Goal: Transaction & Acquisition: Obtain resource

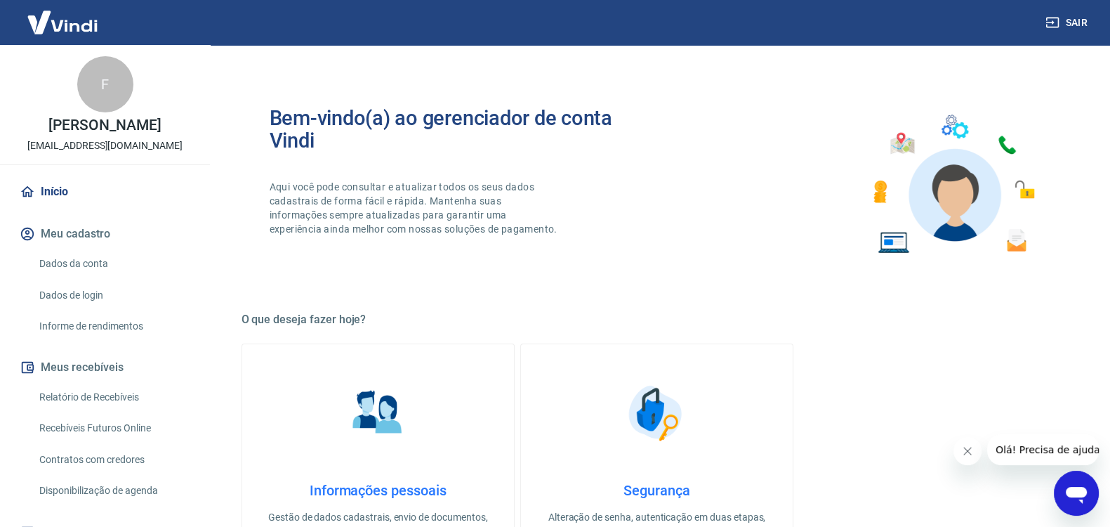
click at [124, 408] on link "Relatório de Recebíveis" at bounding box center [113, 397] width 159 height 29
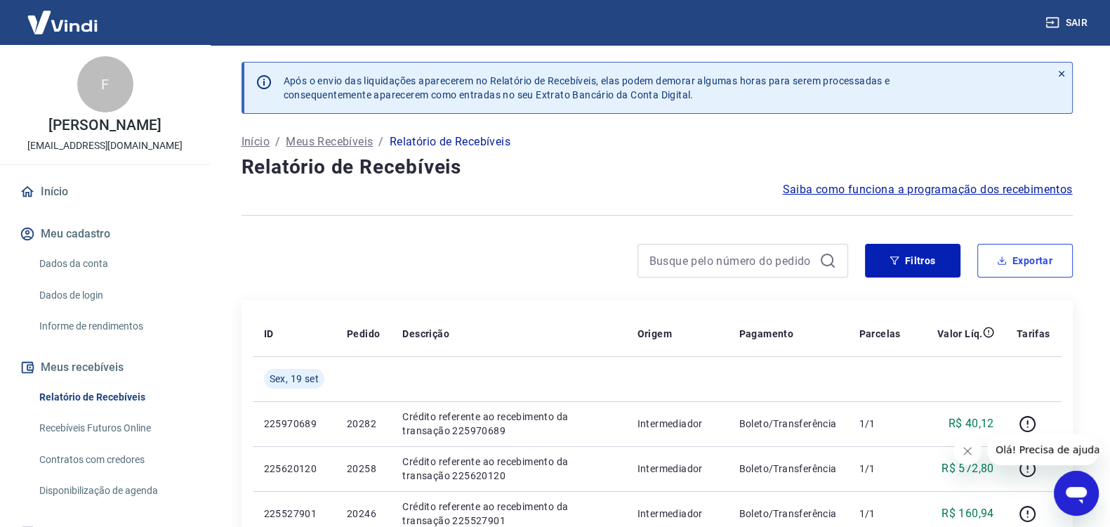
click at [1031, 258] on button "Exportar" at bounding box center [1024, 261] width 95 height 34
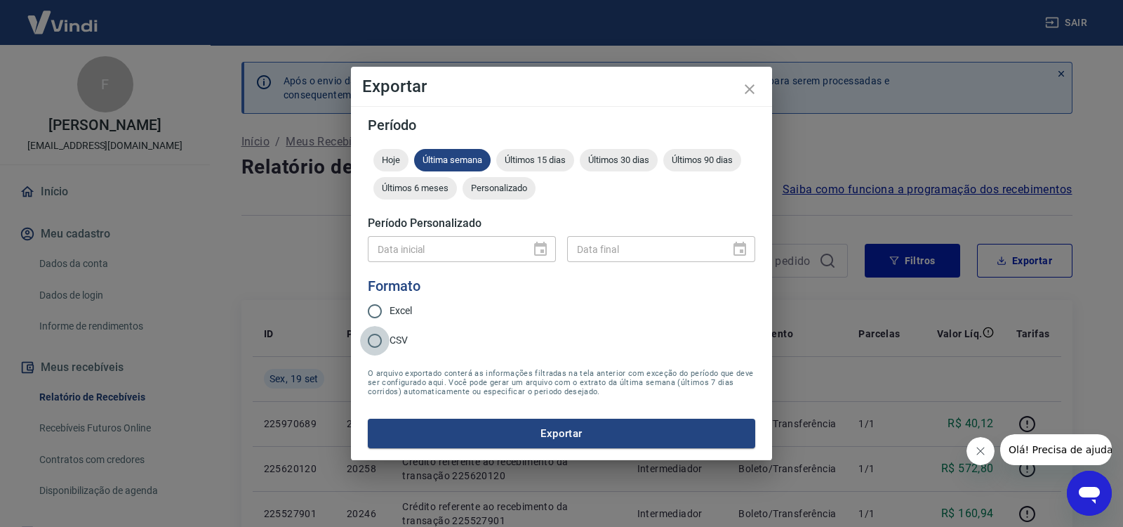
click at [382, 341] on input "CSV" at bounding box center [374, 340] width 29 height 29
radio input "true"
click at [541, 253] on div "Data inicial" at bounding box center [462, 249] width 188 height 26
click at [751, 86] on icon "close" at bounding box center [750, 89] width 17 height 17
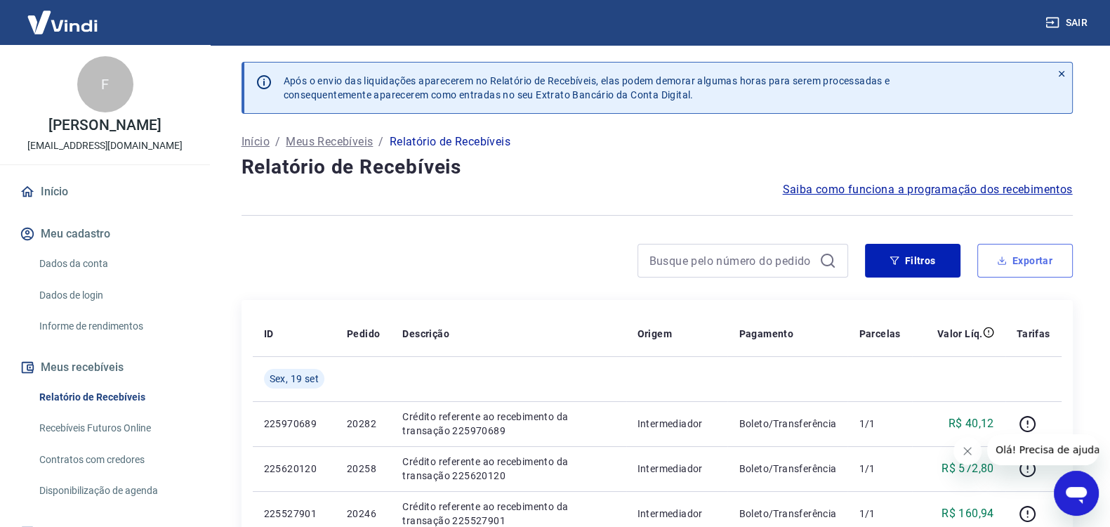
click at [1027, 254] on button "Exportar" at bounding box center [1024, 261] width 95 height 34
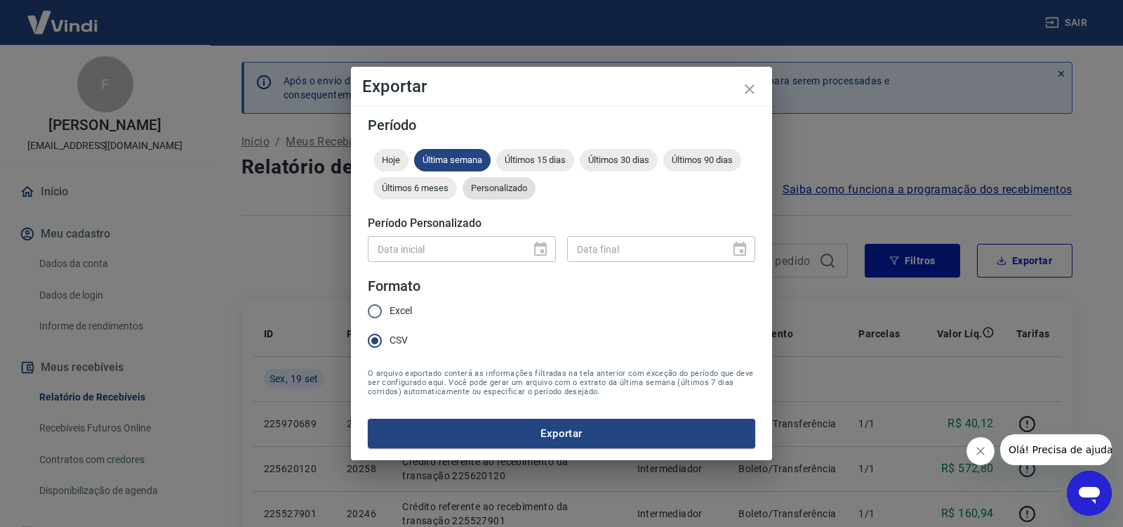
click at [485, 187] on span "Personalizado" at bounding box center [499, 188] width 73 height 11
click at [541, 246] on icon "Choose date" at bounding box center [540, 249] width 13 height 14
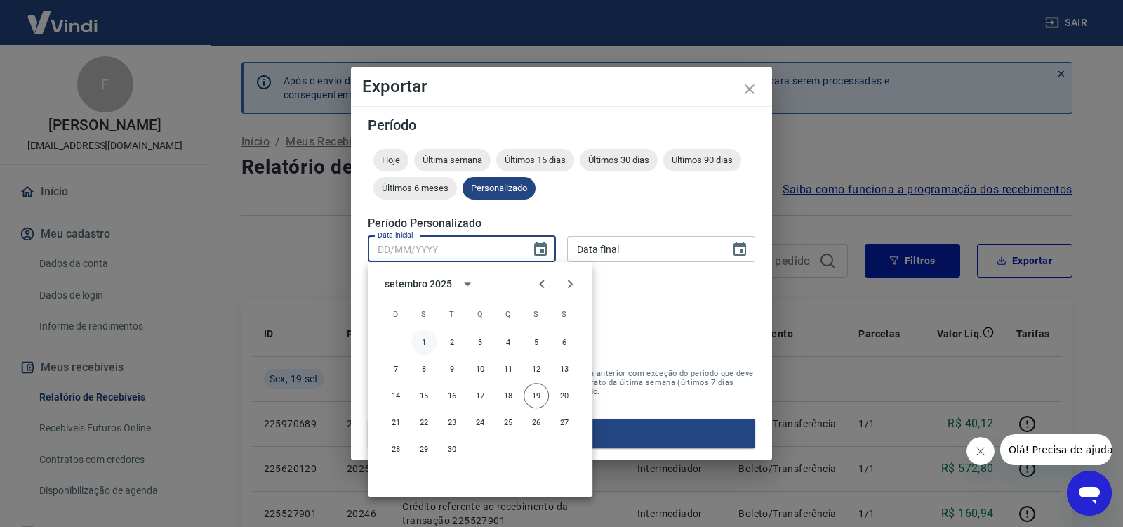
click at [423, 341] on button "1" at bounding box center [423, 341] width 25 height 25
type input "[DATE]"
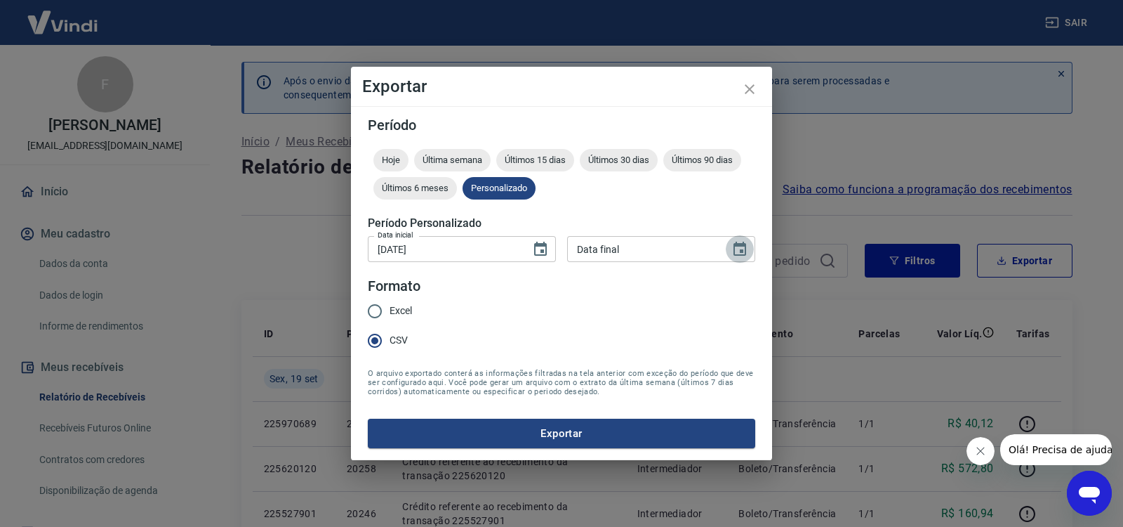
click at [742, 246] on icon "Choose date" at bounding box center [740, 249] width 17 height 17
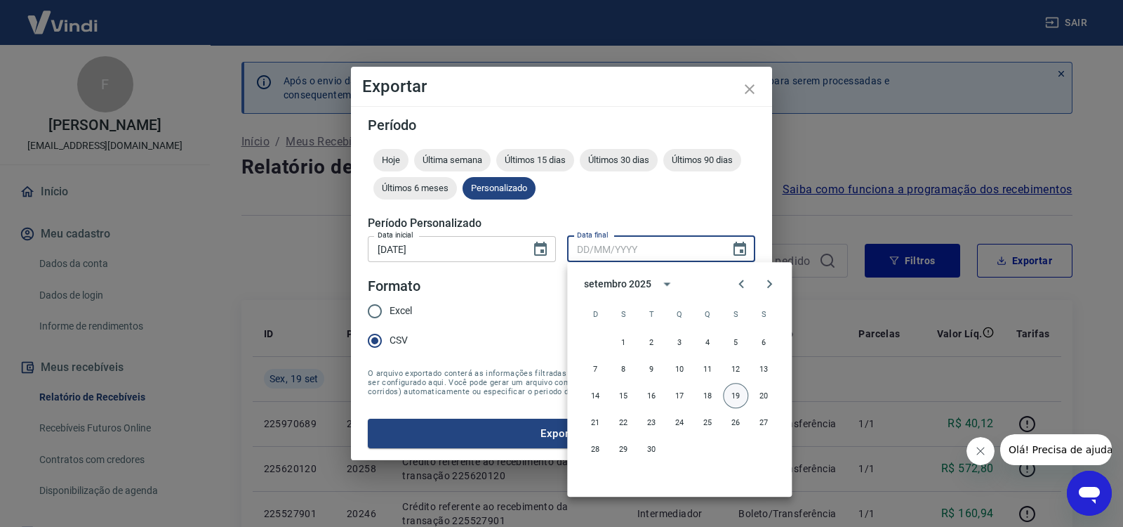
click at [734, 395] on button "19" at bounding box center [735, 395] width 25 height 25
type input "[DATE]"
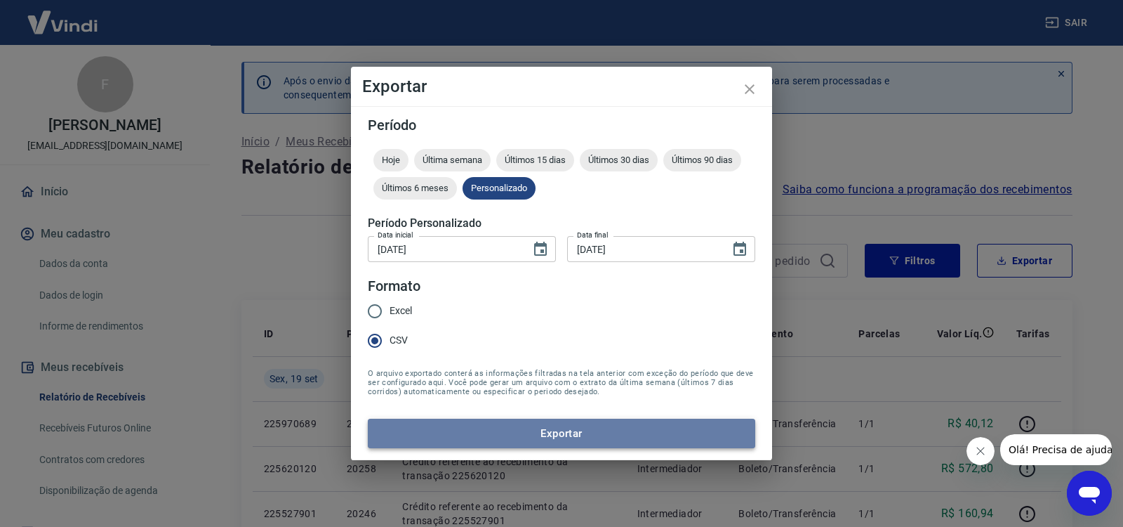
click at [553, 426] on button "Exportar" at bounding box center [562, 432] width 388 height 29
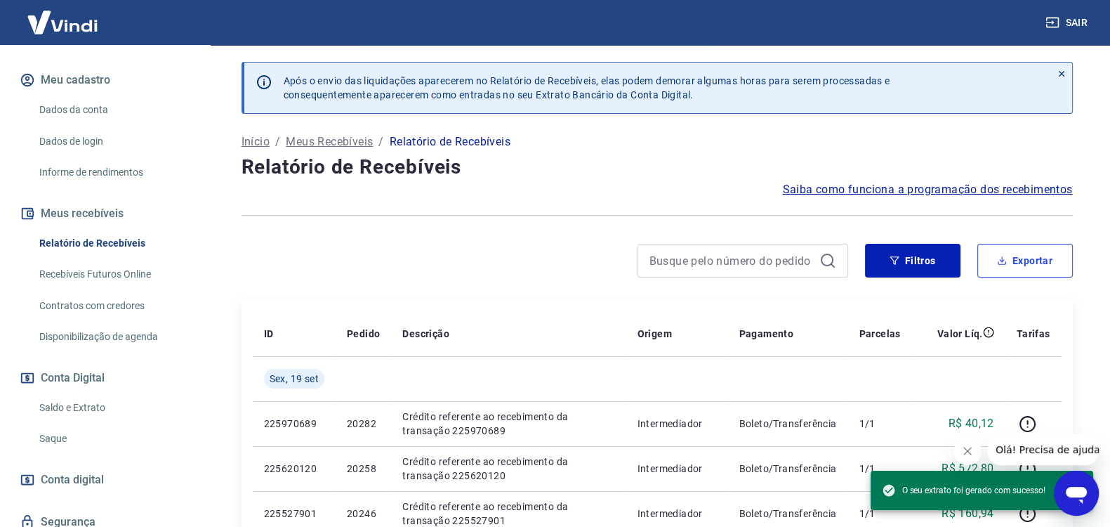
scroll to position [220, 0]
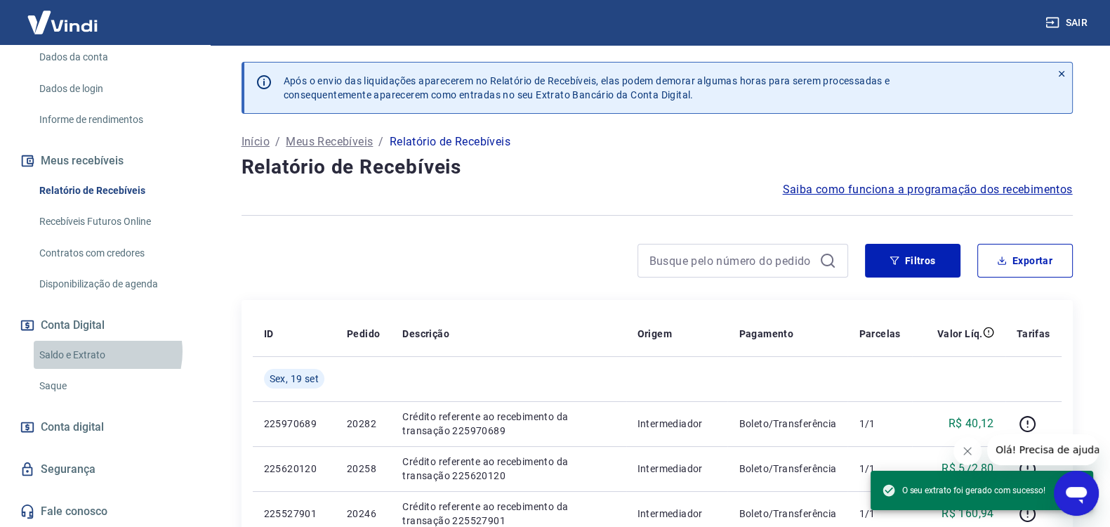
click at [98, 352] on link "Saldo e Extrato" at bounding box center [113, 355] width 159 height 29
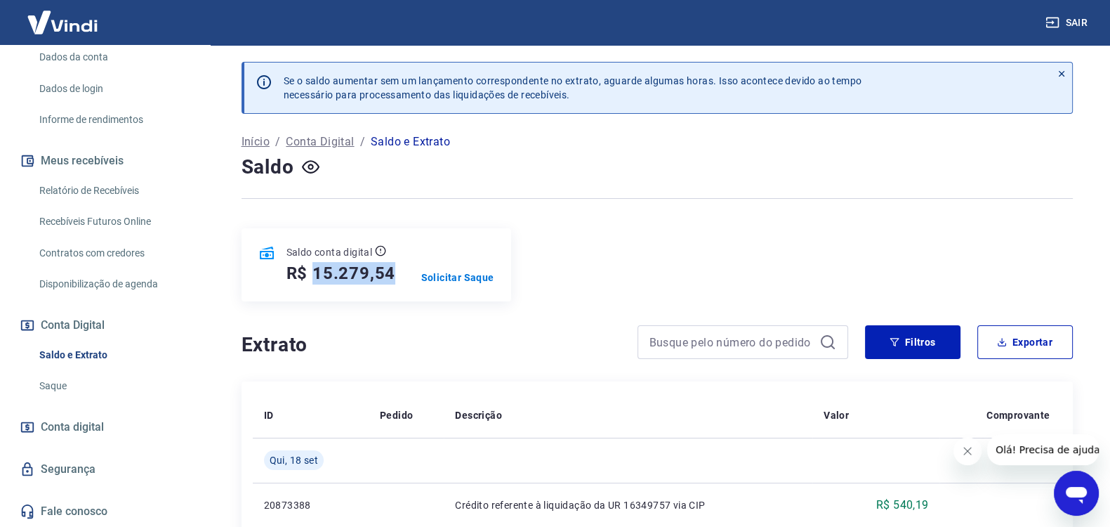
drag, startPoint x: 315, startPoint y: 271, endPoint x: 397, endPoint y: 268, distance: 82.2
click at [397, 268] on div "Saldo conta digital R$ 15.279,54 Solicitar Saque" at bounding box center [377, 264] width 270 height 73
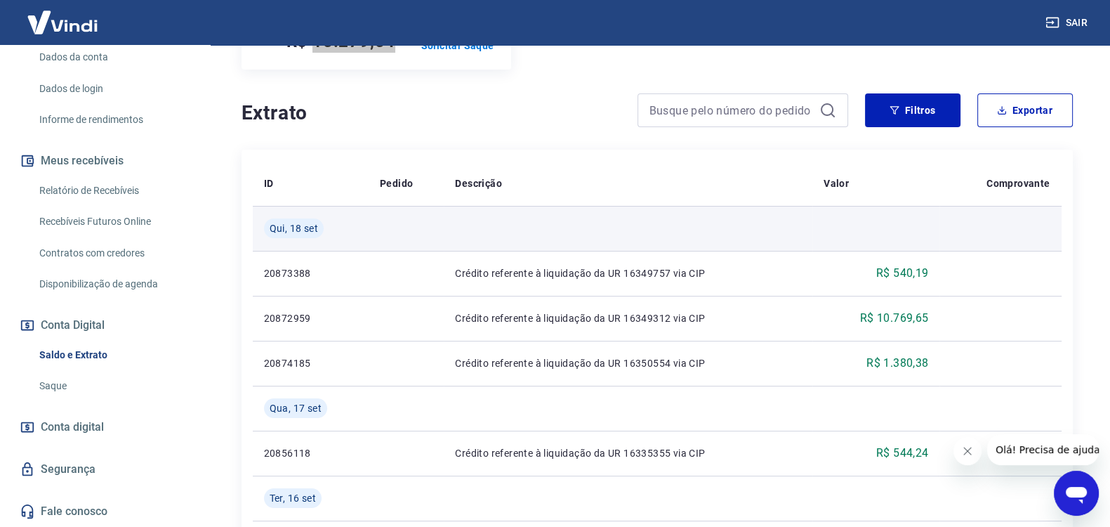
scroll to position [234, 0]
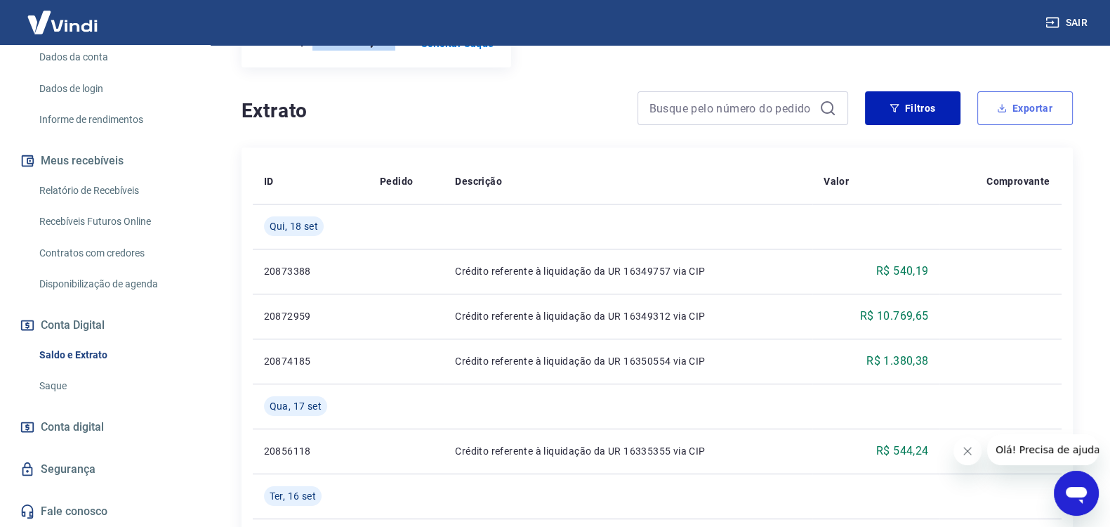
click at [1004, 110] on icon "button" at bounding box center [1002, 108] width 10 height 10
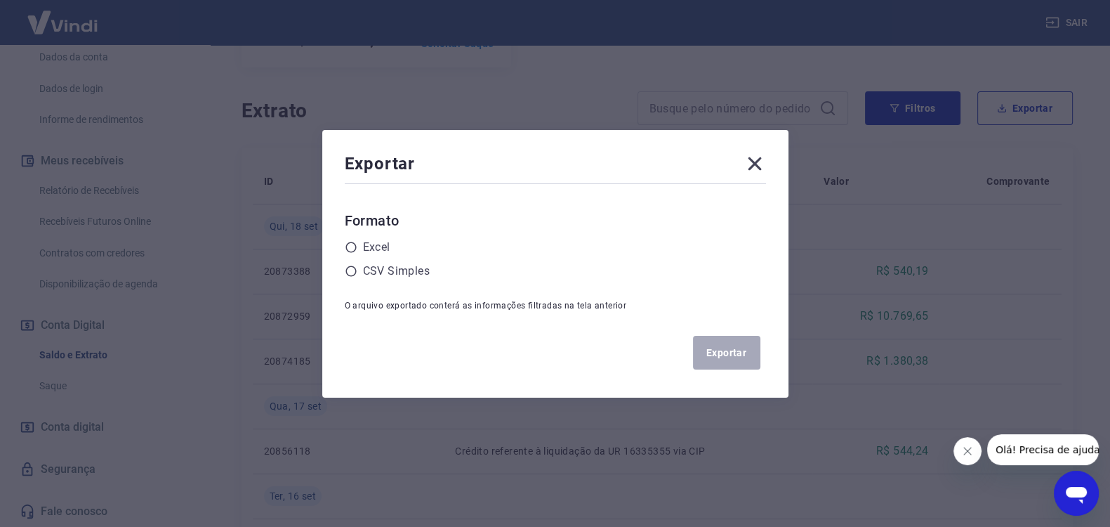
click at [763, 164] on icon at bounding box center [755, 163] width 22 height 22
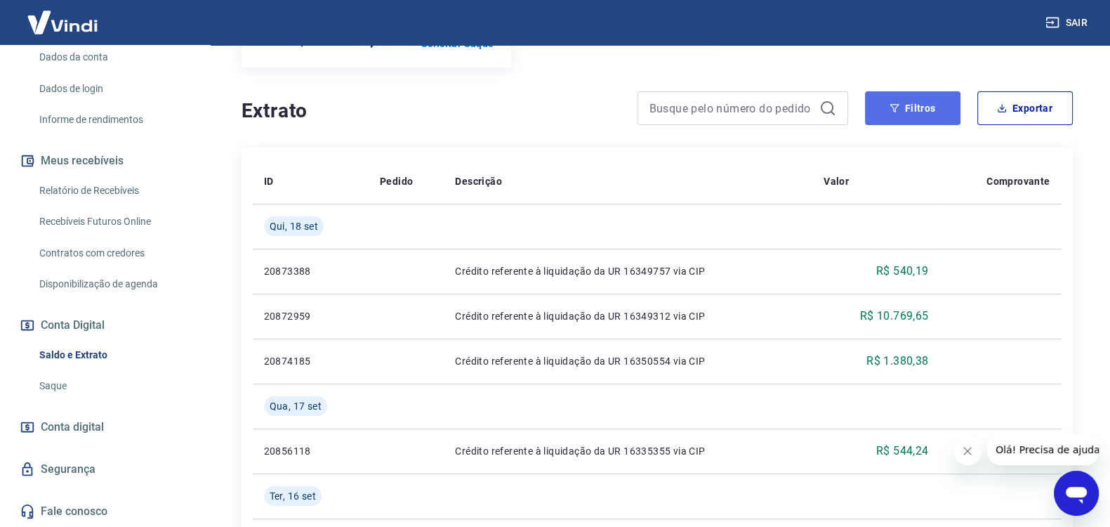
click at [903, 107] on button "Filtros" at bounding box center [912, 108] width 95 height 34
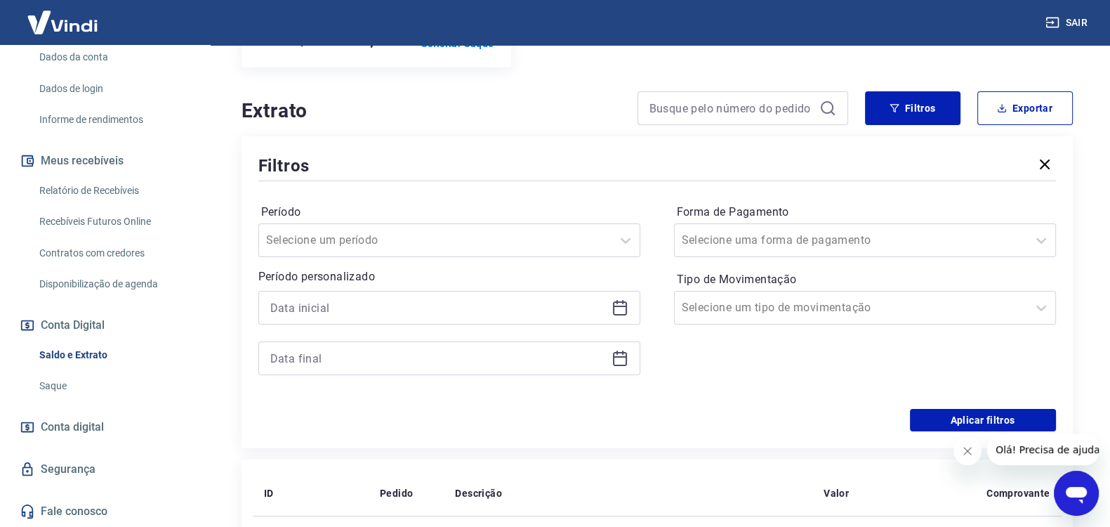
click at [619, 307] on icon at bounding box center [620, 307] width 17 height 17
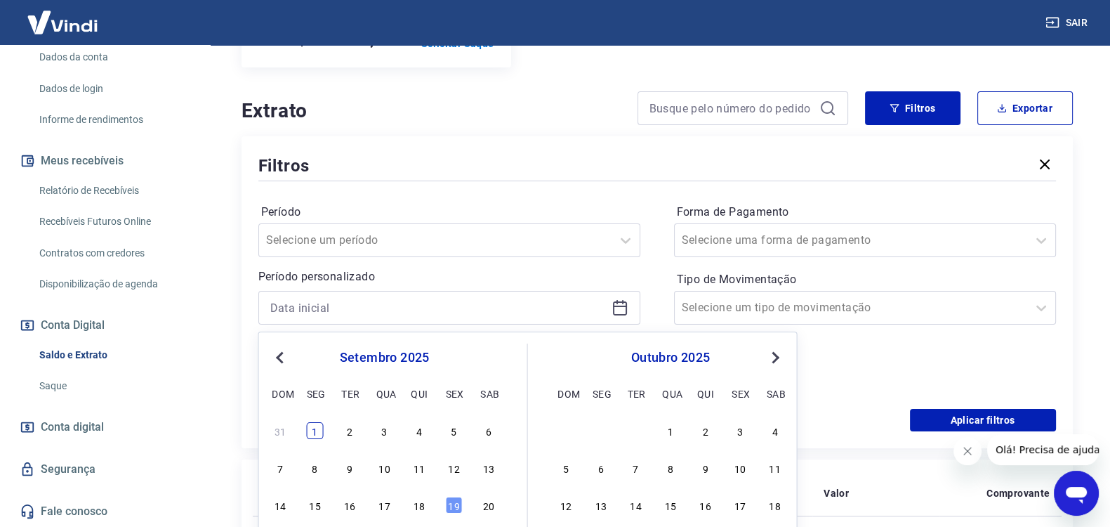
click at [316, 432] on div "1" at bounding box center [315, 430] width 17 height 17
type input "[DATE]"
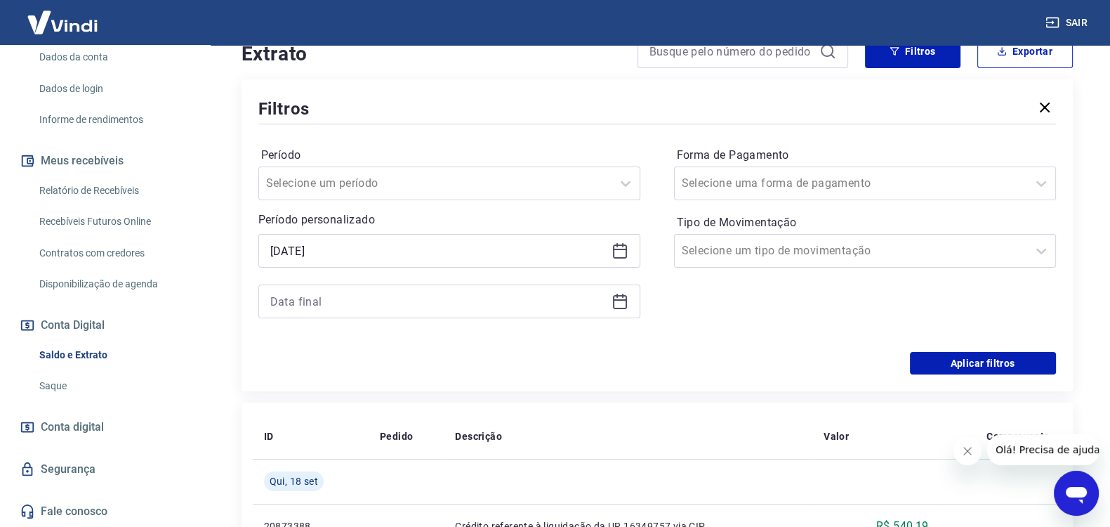
scroll to position [292, 0]
click at [617, 298] on icon at bounding box center [620, 298] width 14 height 1
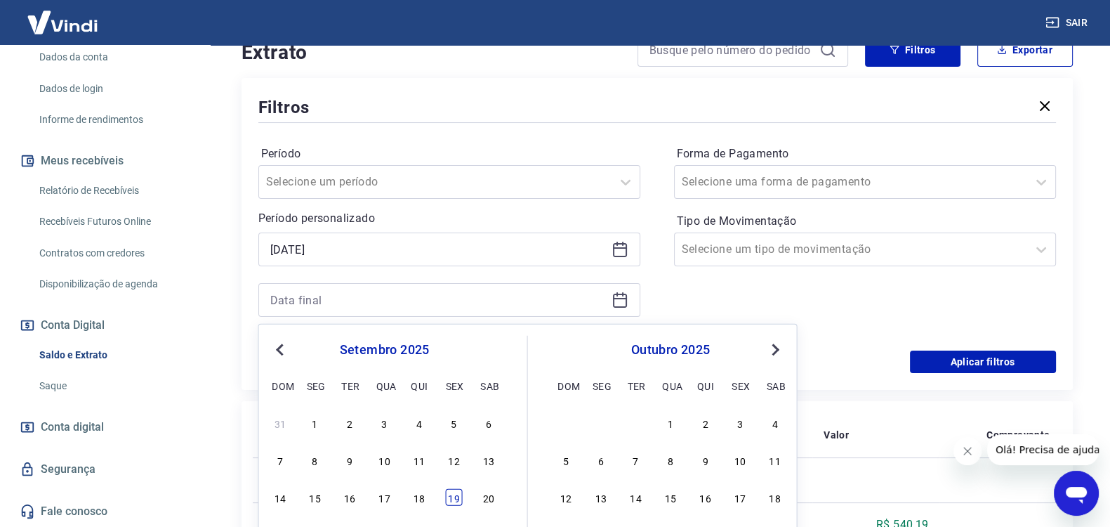
click at [453, 496] on div "19" at bounding box center [454, 497] width 17 height 17
type input "[DATE]"
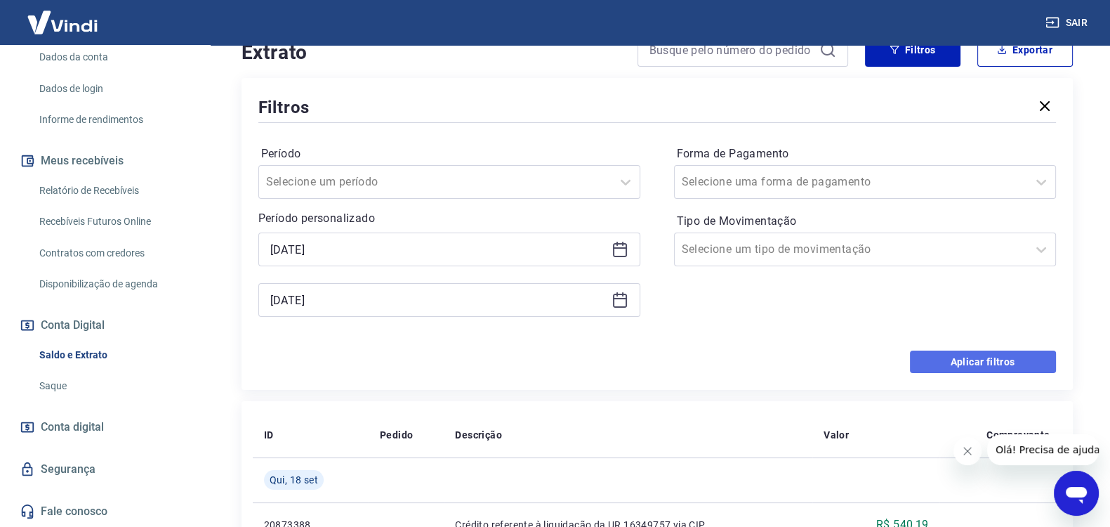
click at [975, 357] on button "Aplicar filtros" at bounding box center [983, 361] width 146 height 22
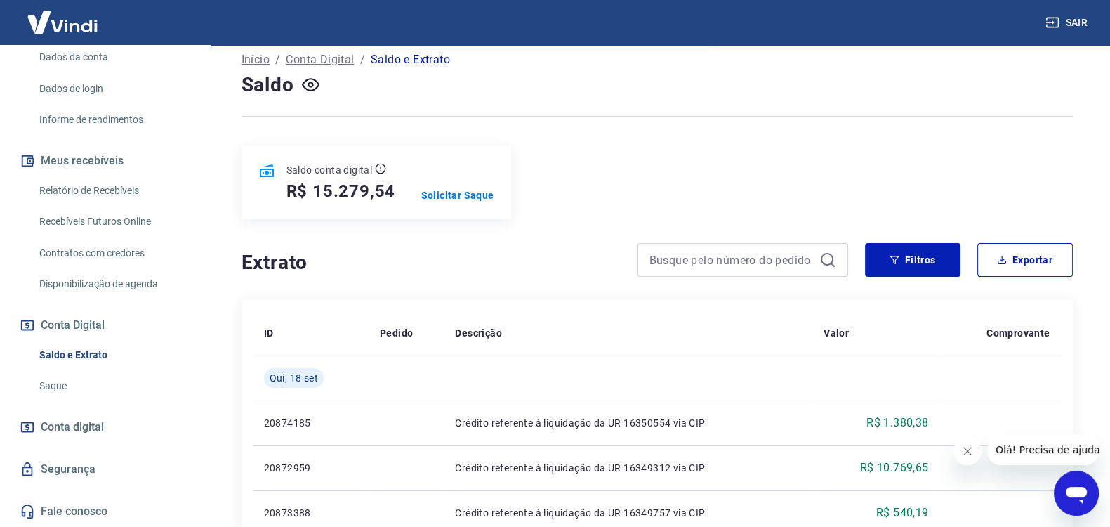
scroll to position [117, 0]
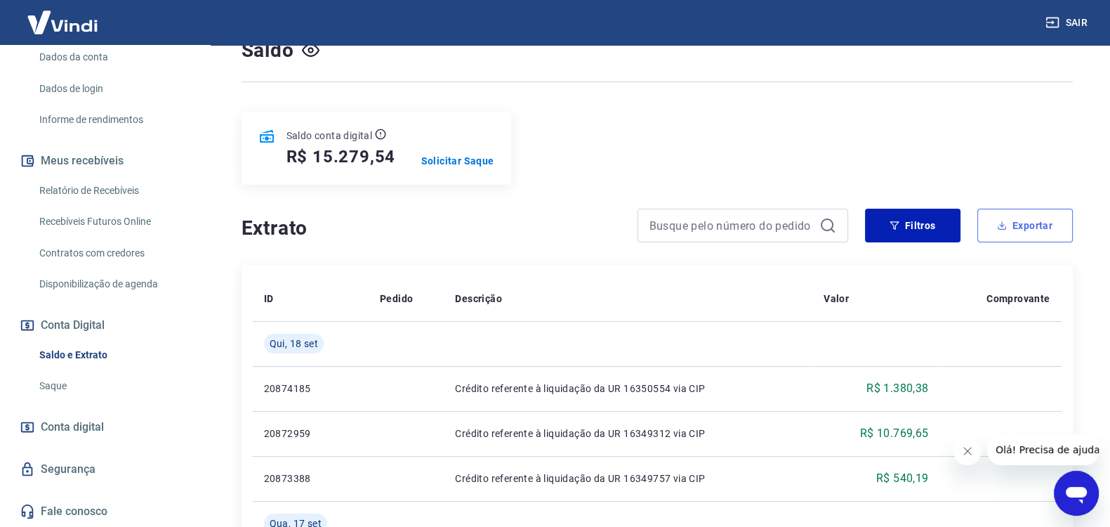
click at [1024, 223] on button "Exportar" at bounding box center [1024, 226] width 95 height 34
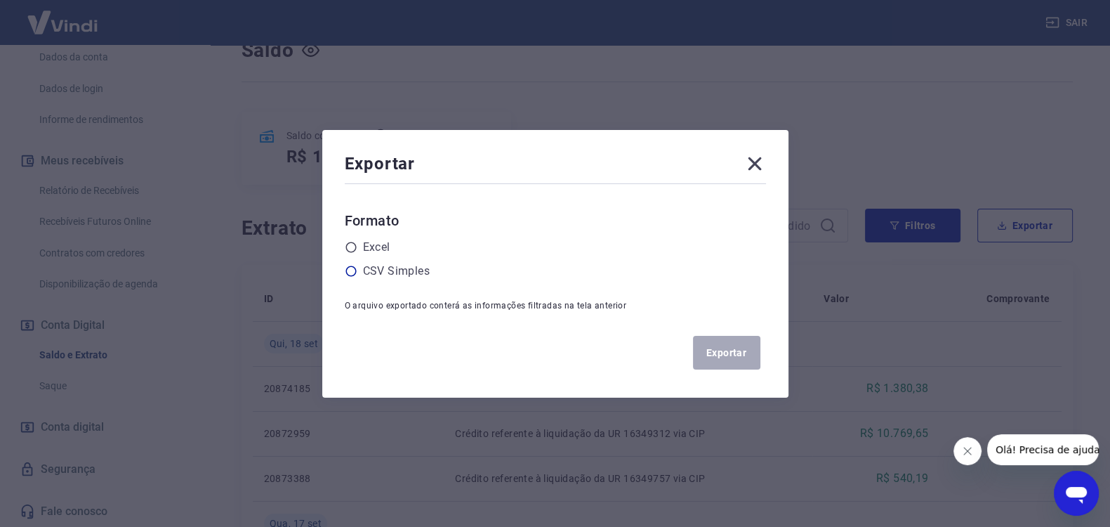
click at [400, 272] on label "CSV Simples" at bounding box center [396, 271] width 67 height 17
click at [0, 0] on input "radio" at bounding box center [0, 0] width 0 height 0
click at [729, 350] on button "Exportar" at bounding box center [726, 353] width 67 height 34
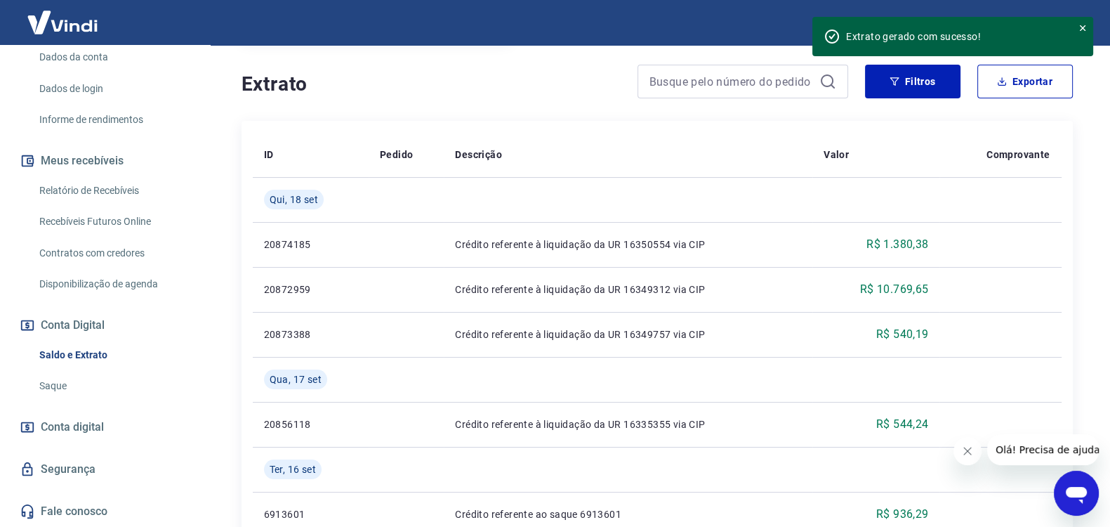
scroll to position [468, 0]
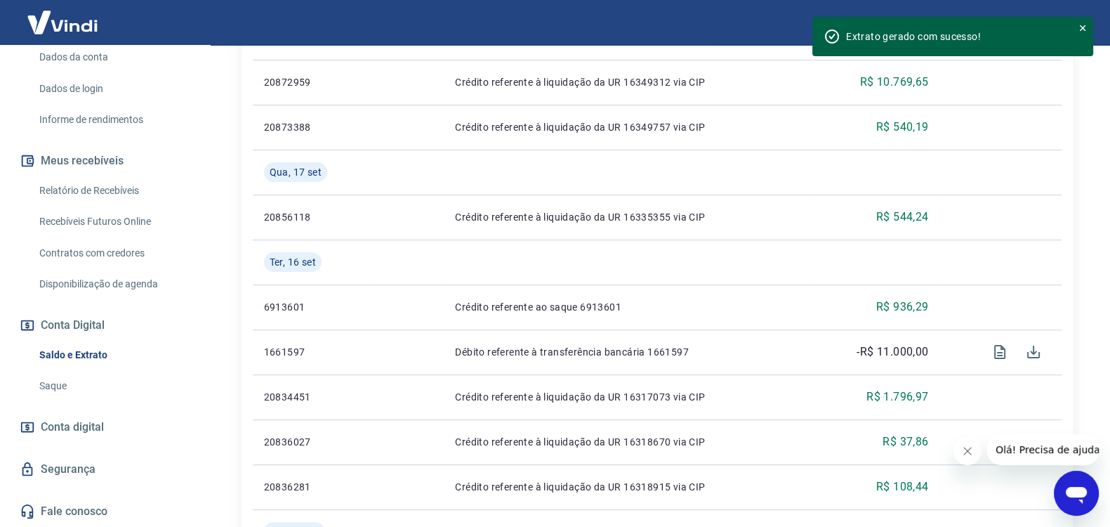
click at [1082, 29] on icon at bounding box center [1083, 28] width 10 height 10
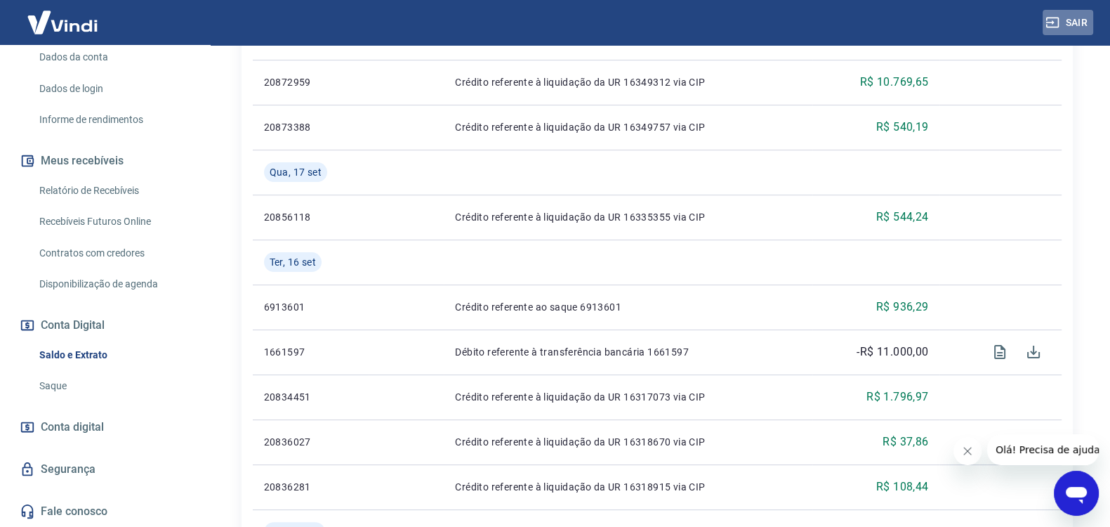
click at [1066, 25] on button "Sair" at bounding box center [1068, 23] width 51 height 26
